Goal: Information Seeking & Learning: Learn about a topic

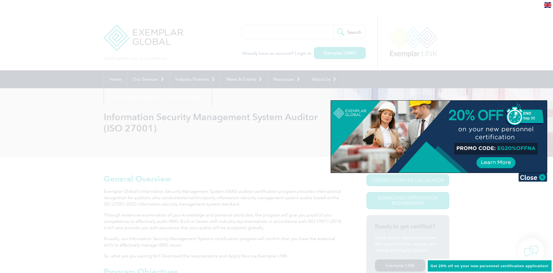
type input "Tìm kiếm"
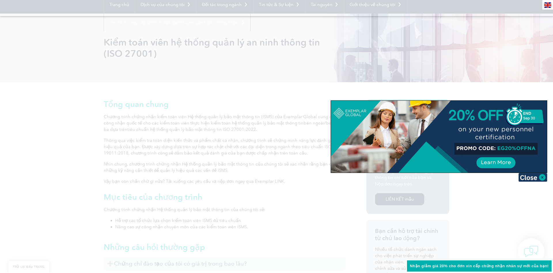
scroll to position [88, 0]
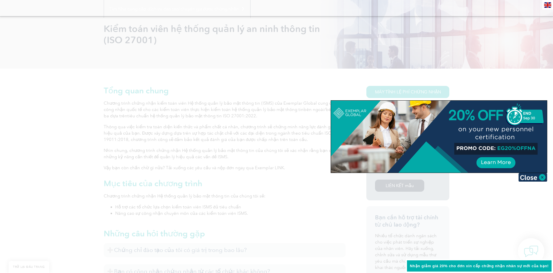
click at [151, 144] on div at bounding box center [276, 136] width 553 height 273
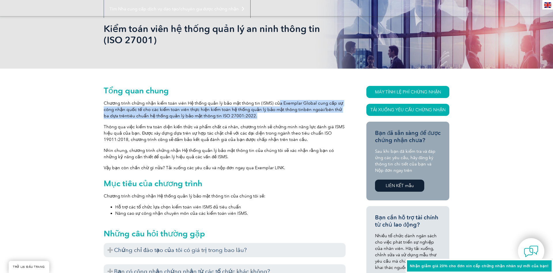
drag, startPoint x: 271, startPoint y: 101, endPoint x: 283, endPoint y: 118, distance: 20.5
click at [283, 118] on p "Chương trình chứng nhận kiểm toán viên Hệ thống quản lý bảo mật thông tin (ISMS…" at bounding box center [225, 109] width 242 height 19
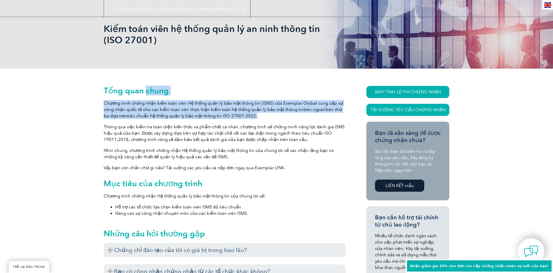
drag, startPoint x: 283, startPoint y: 118, endPoint x: 292, endPoint y: 90, distance: 29.9
click at [292, 90] on h2 "Tổng quan chung" at bounding box center [225, 90] width 242 height 9
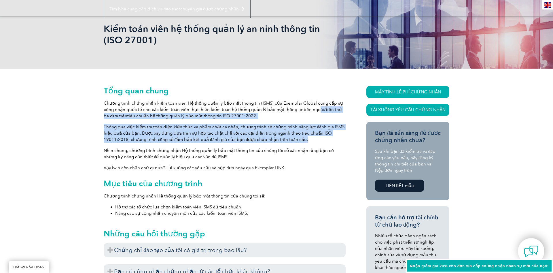
drag, startPoint x: 310, startPoint y: 127, endPoint x: 316, endPoint y: 140, distance: 14.6
click at [316, 140] on p "Thông qua việc kiểm tra toàn diện kiến thức và phẩm chất cá nhân, chương trình …" at bounding box center [225, 133] width 242 height 19
drag, startPoint x: 316, startPoint y: 140, endPoint x: 315, endPoint y: 119, distance: 21.0
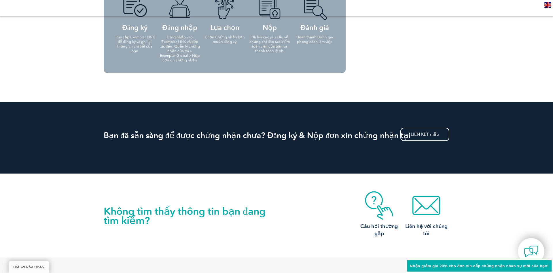
scroll to position [500, 0]
